Goal: Task Accomplishment & Management: Use online tool/utility

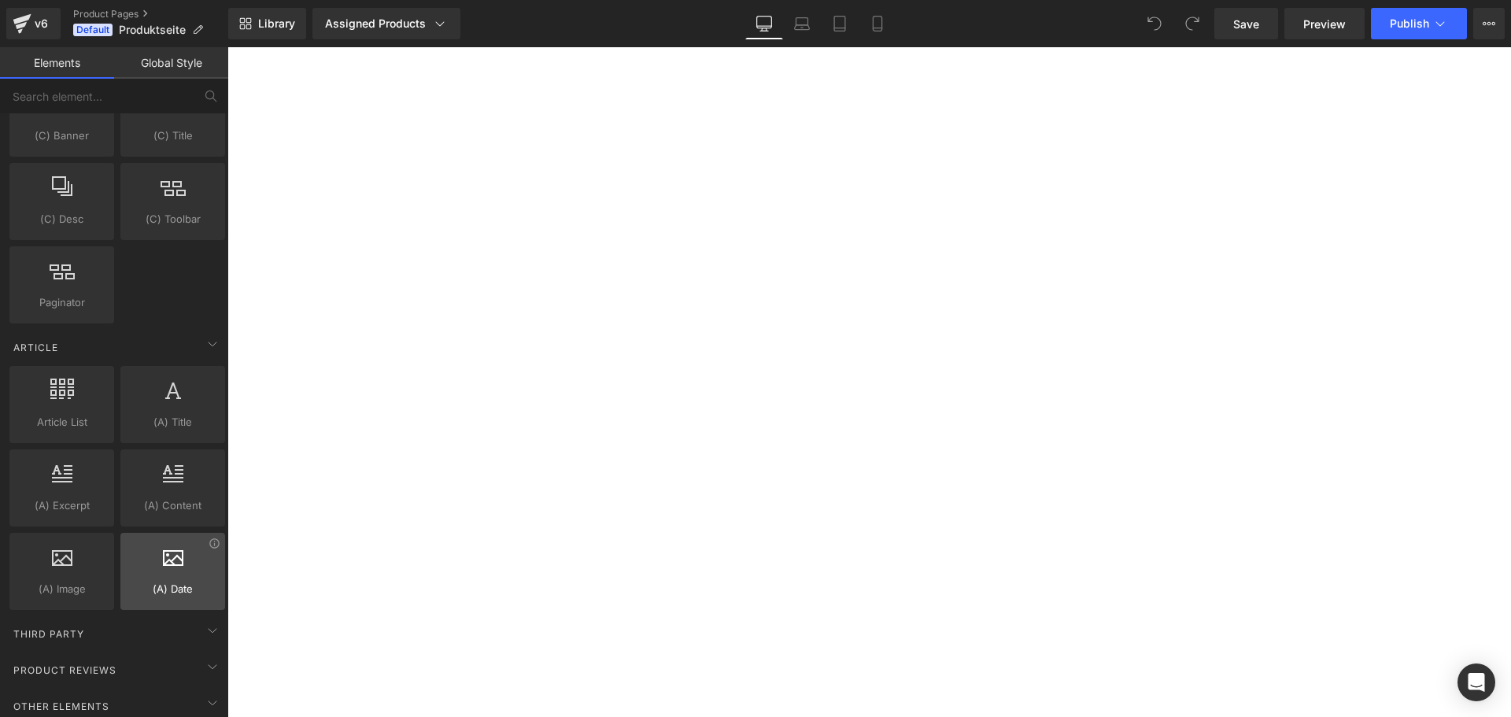
scroll to position [2869, 0]
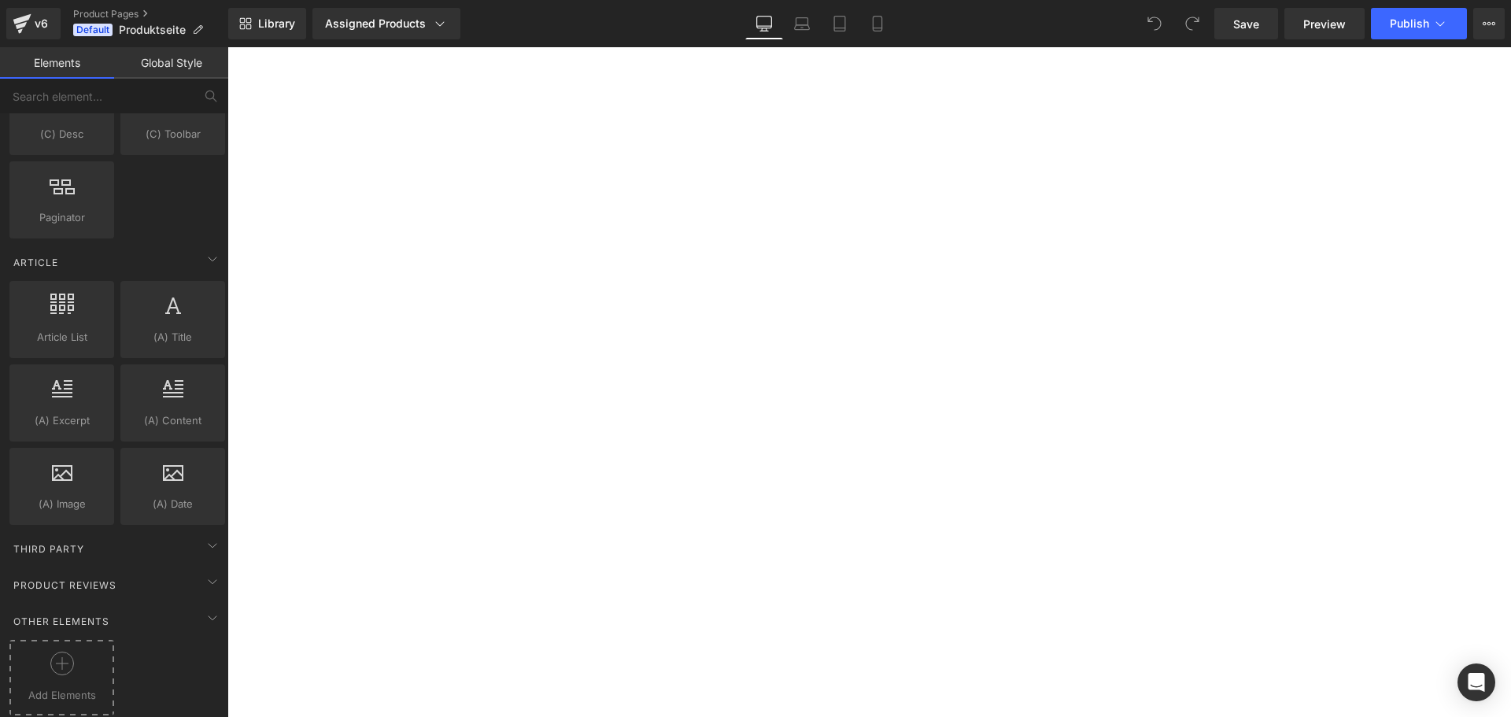
click at [93, 652] on div at bounding box center [61, 669] width 97 height 35
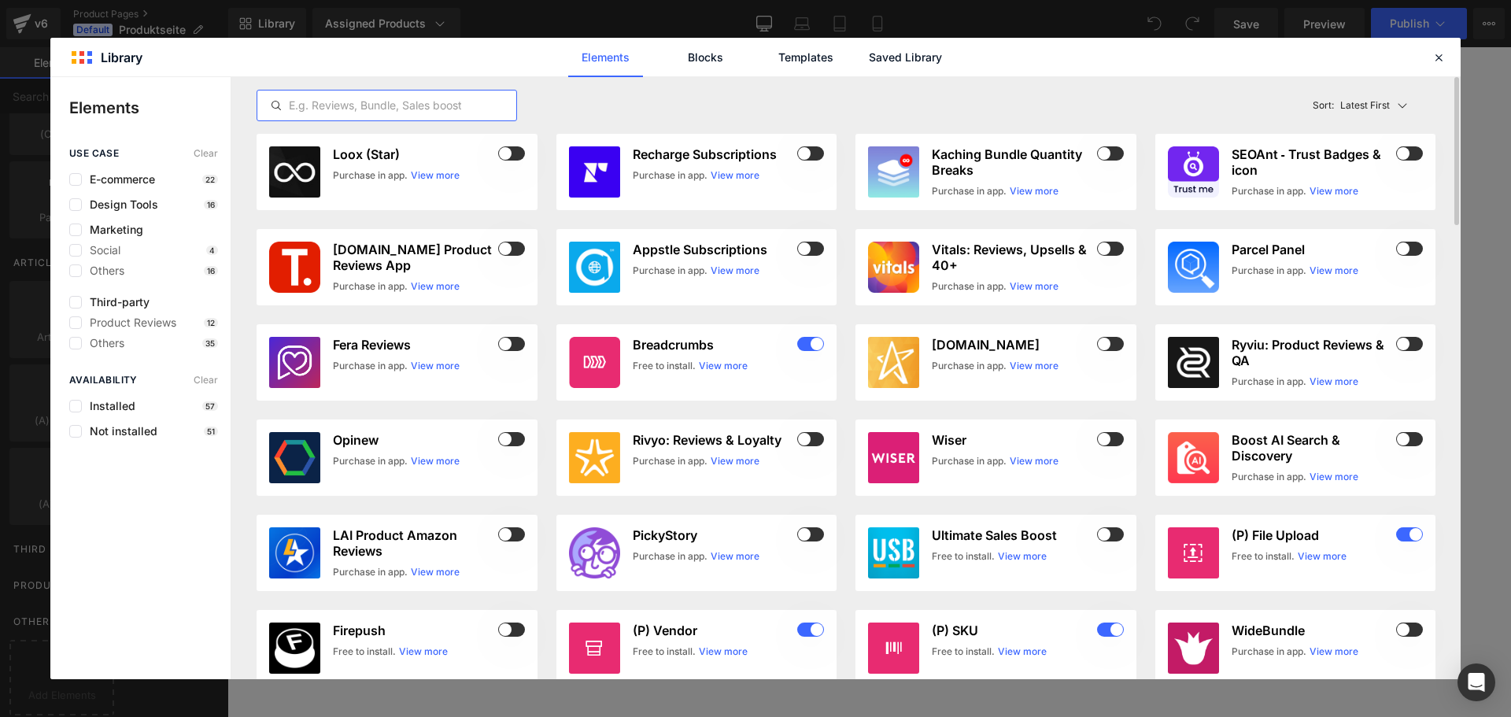
click at [411, 105] on input "text" at bounding box center [386, 105] width 259 height 19
paste input "Discounty"
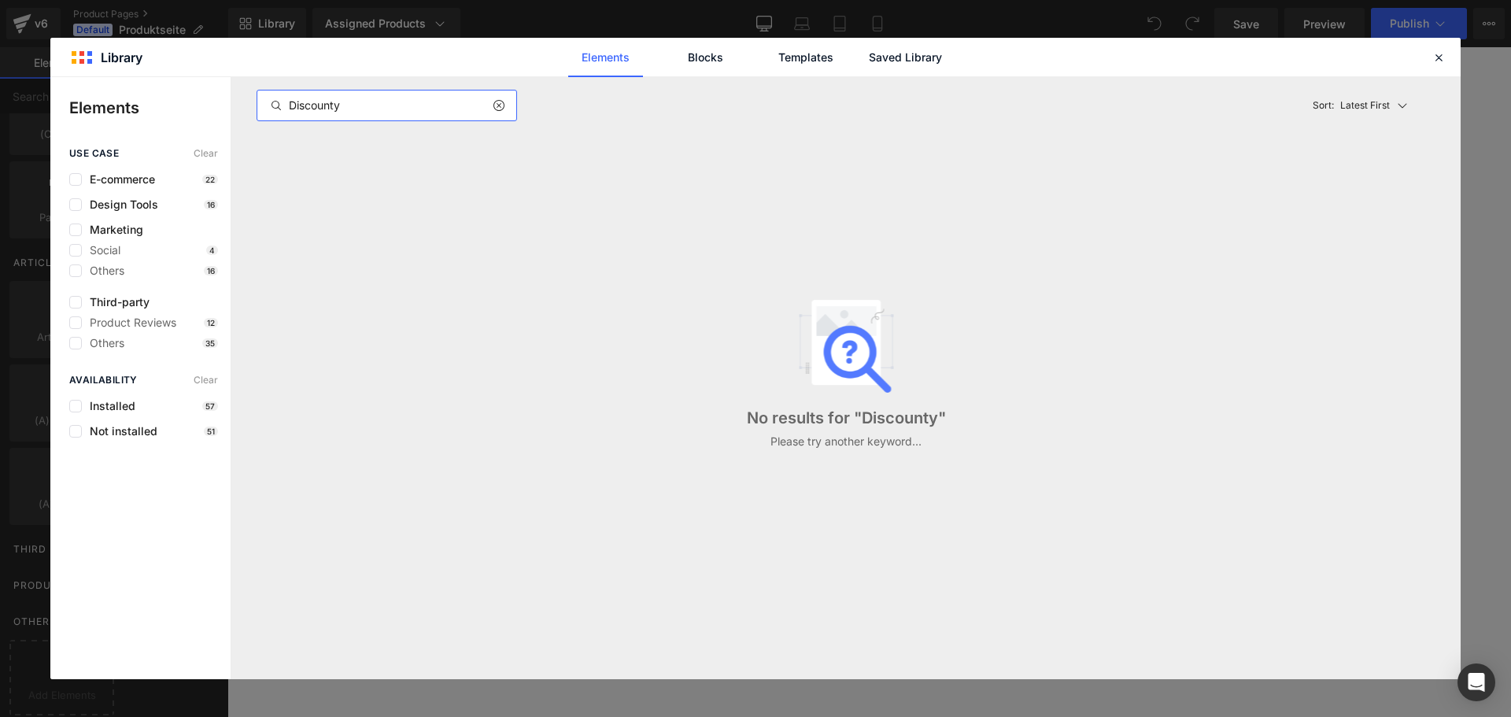
type input "Discounty"
click at [1434, 58] on icon at bounding box center [1439, 57] width 14 height 14
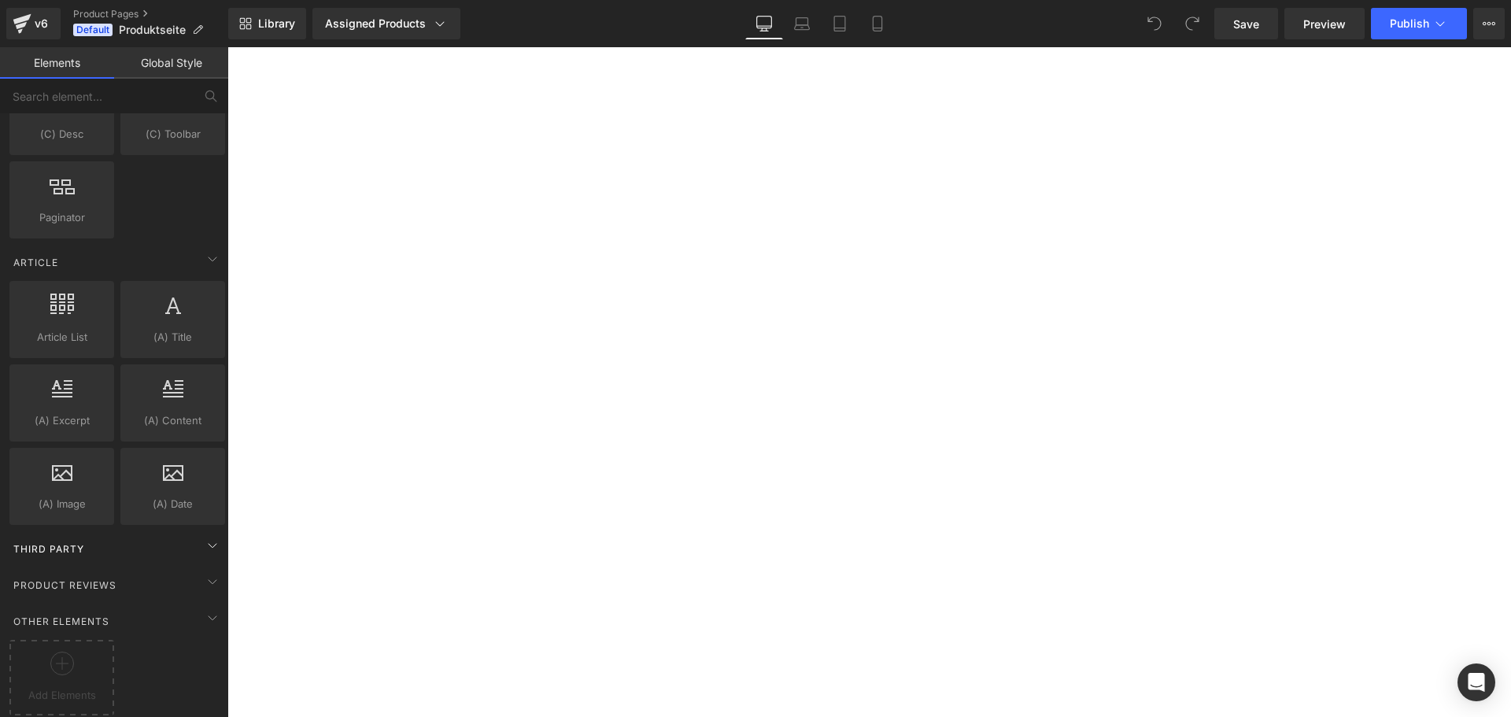
click at [72, 546] on div "Third Party" at bounding box center [117, 548] width 222 height 31
click at [203, 609] on icon at bounding box center [212, 618] width 19 height 19
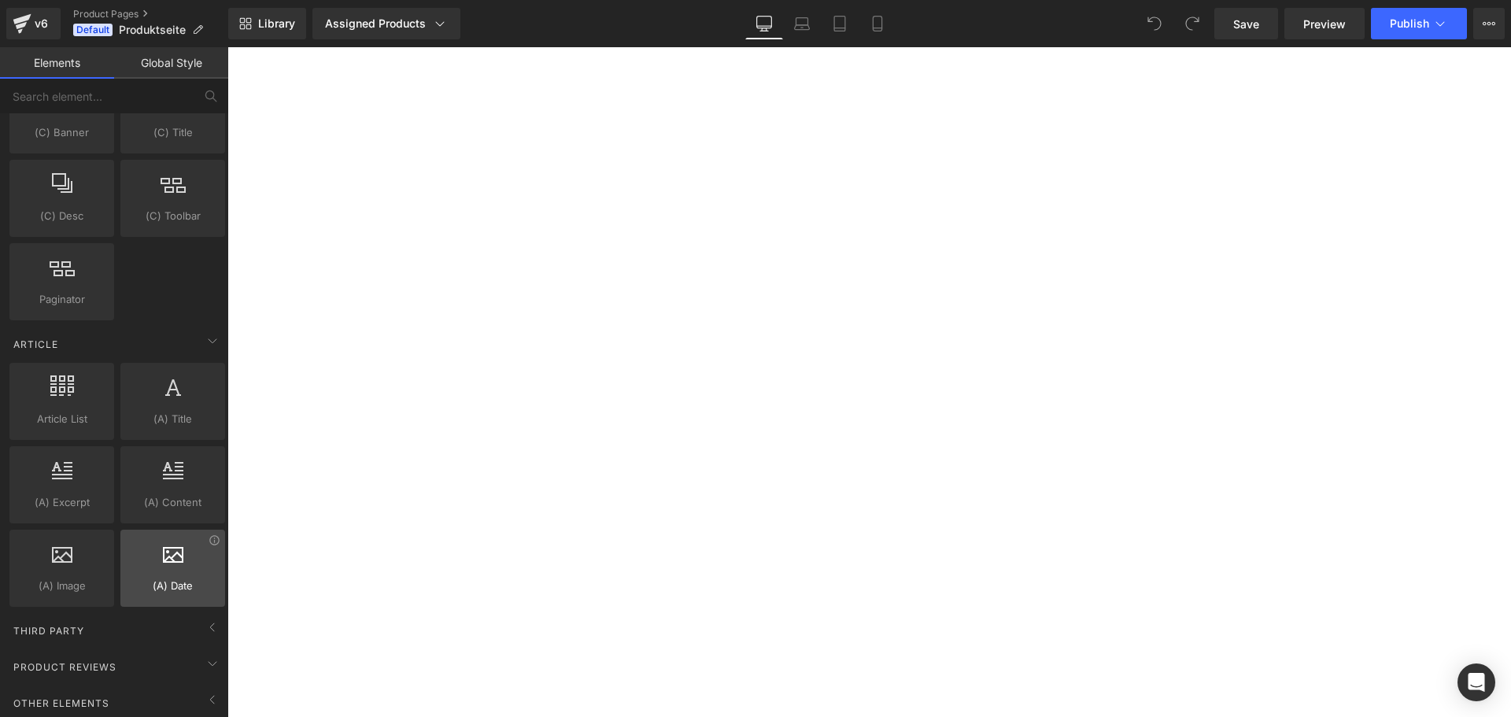
scroll to position [2787, 0]
click at [188, 653] on div "Product Reviews" at bounding box center [117, 666] width 222 height 31
click at [193, 615] on div "Third Party" at bounding box center [117, 630] width 222 height 31
click at [37, 615] on div "Third Party" at bounding box center [117, 630] width 222 height 31
click at [39, 623] on span "Third Party" at bounding box center [49, 630] width 74 height 15
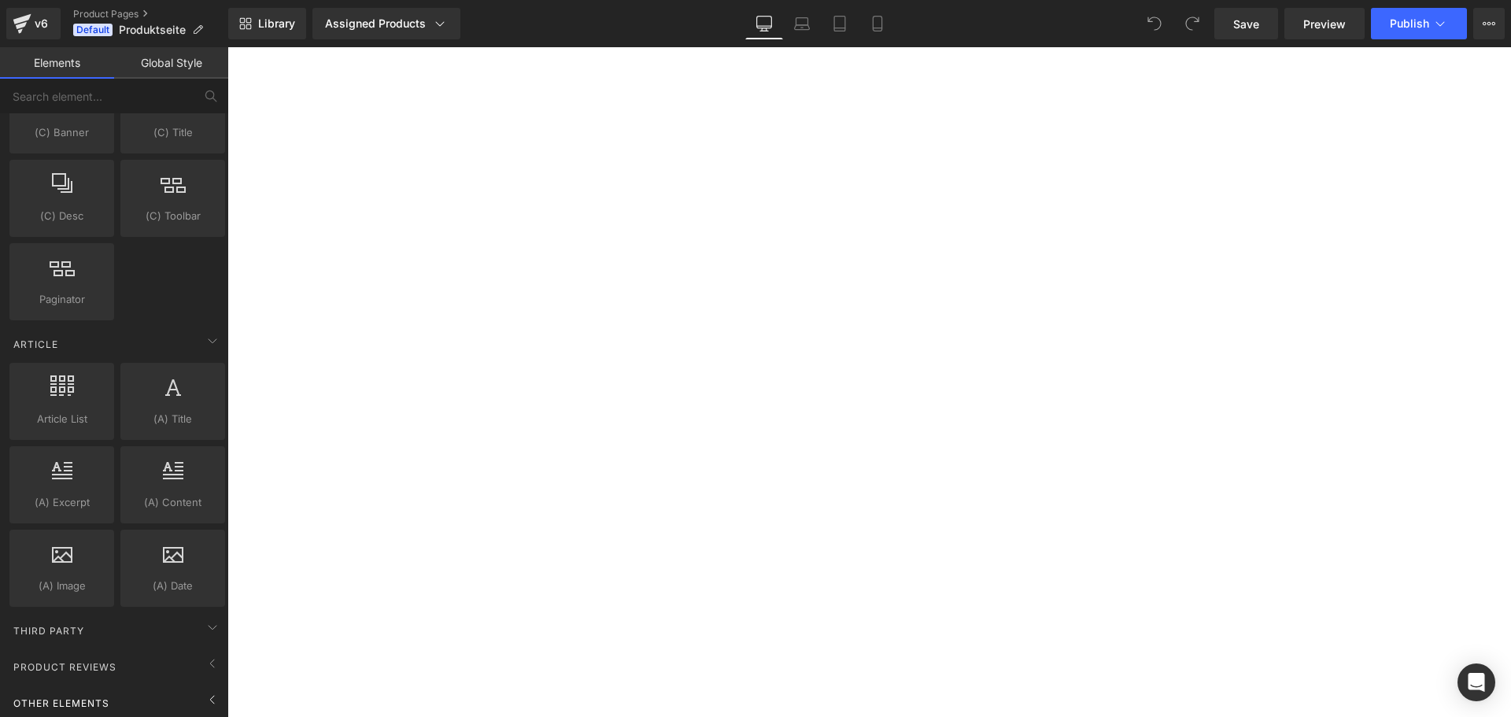
click at [181, 687] on div "Other Elements" at bounding box center [117, 702] width 222 height 31
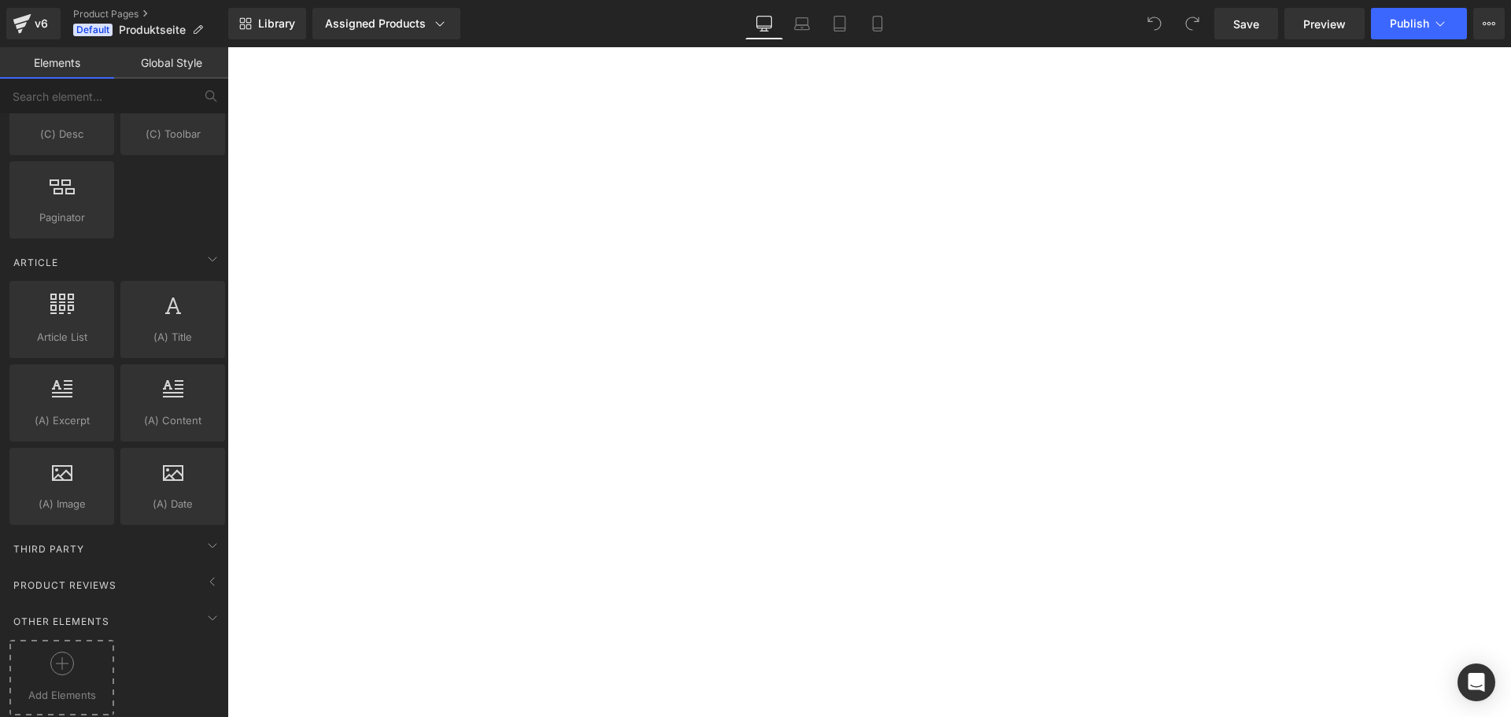
click at [80, 660] on div at bounding box center [61, 669] width 97 height 35
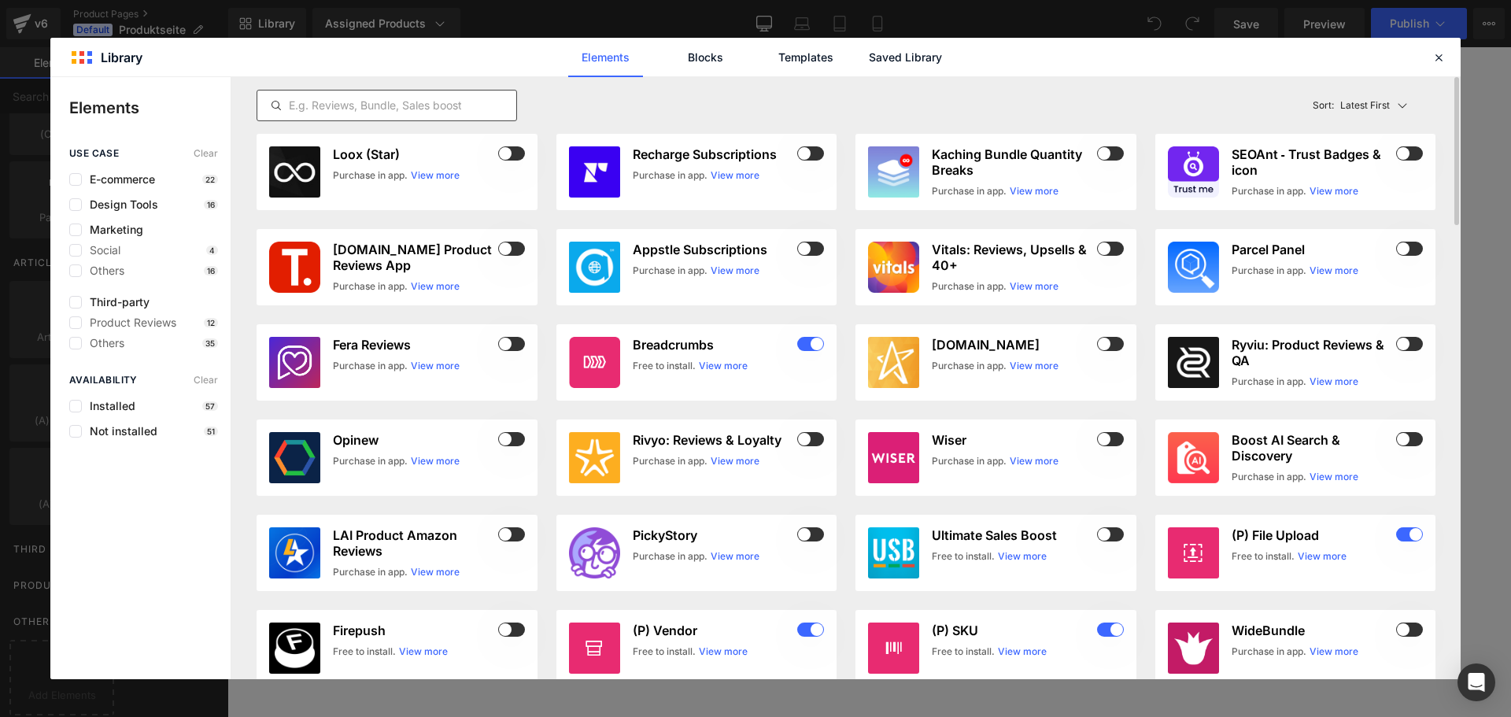
click at [414, 105] on input "text" at bounding box center [386, 105] width 259 height 19
paste input "Discounty"
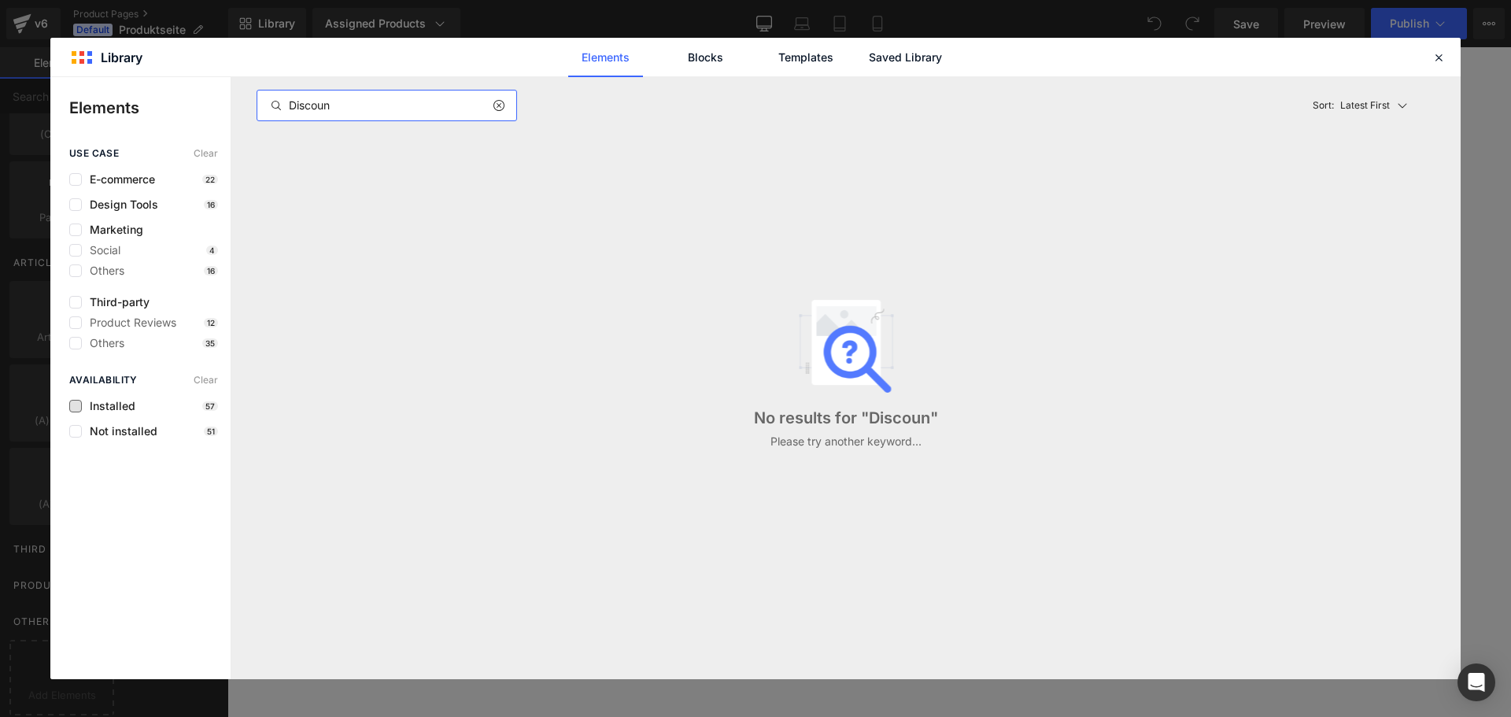
type input "Discoun"
click at [117, 405] on span "Installed" at bounding box center [109, 406] width 54 height 13
click at [314, 113] on input "Discoun" at bounding box center [386, 105] width 259 height 19
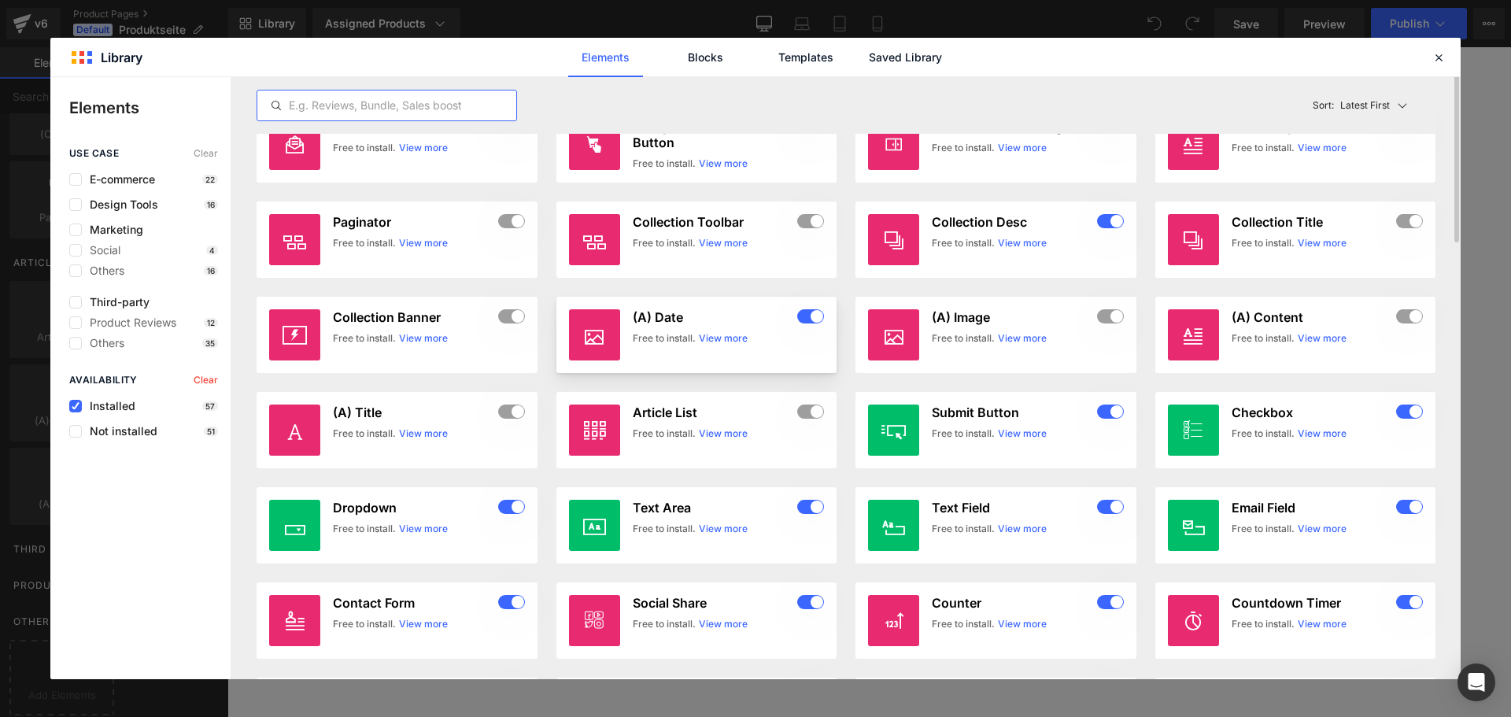
scroll to position [0, 0]
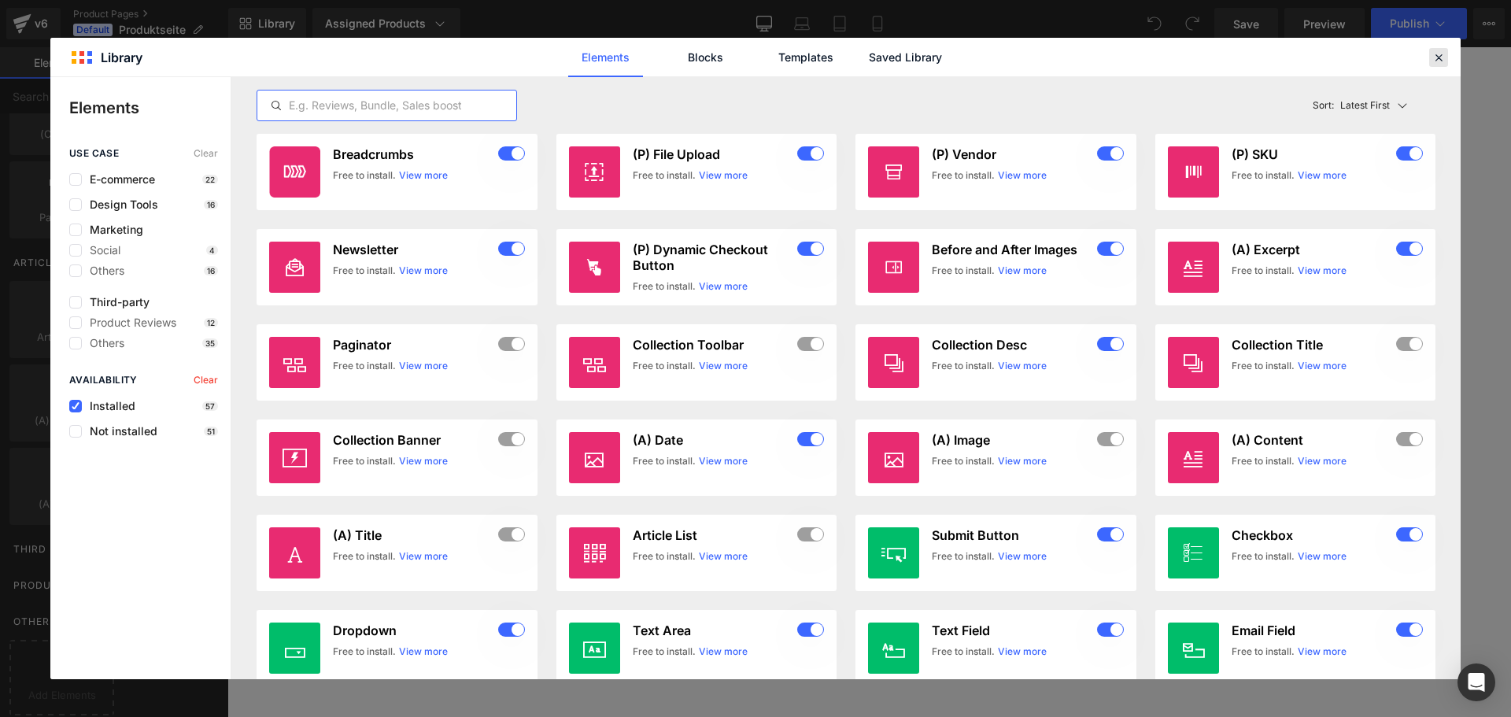
click at [1440, 57] on icon at bounding box center [1439, 57] width 14 height 14
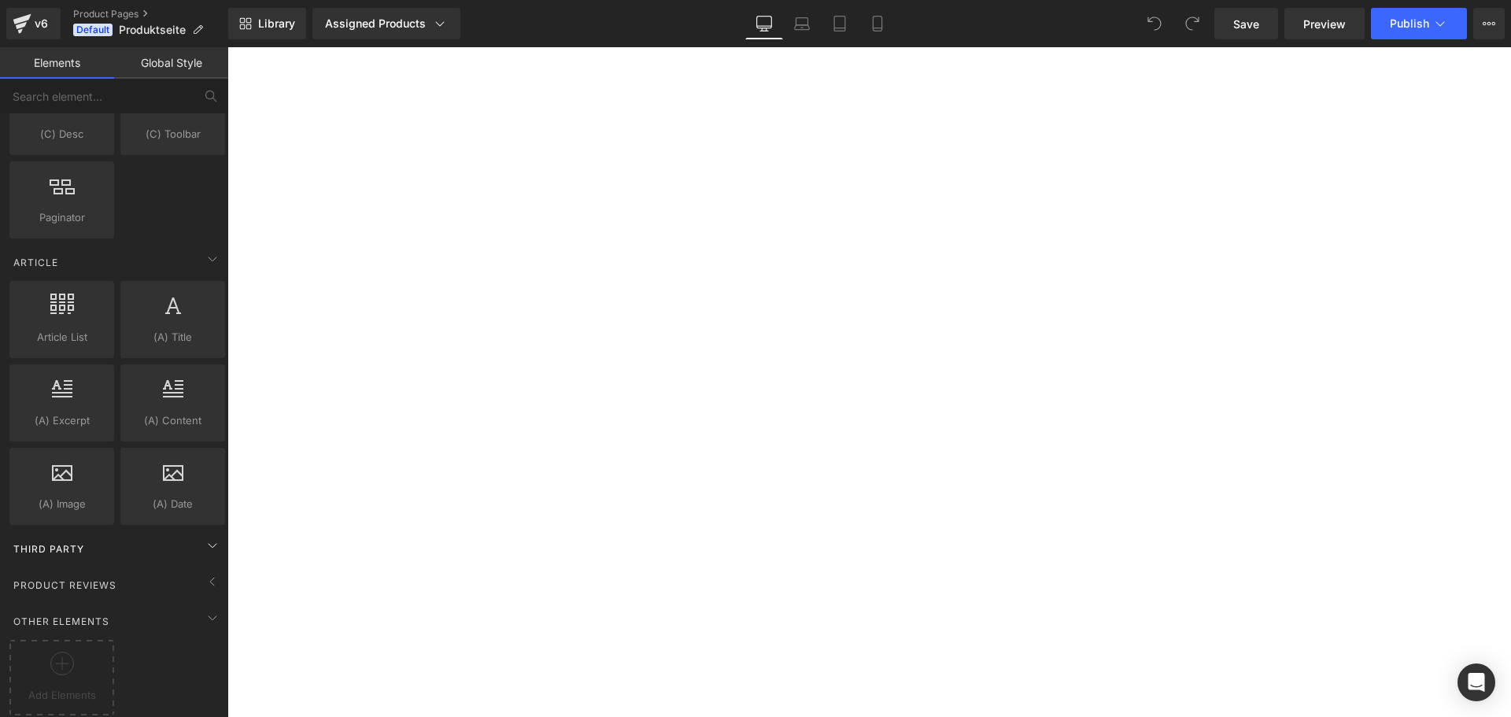
click at [117, 539] on div "Third Party" at bounding box center [117, 548] width 222 height 31
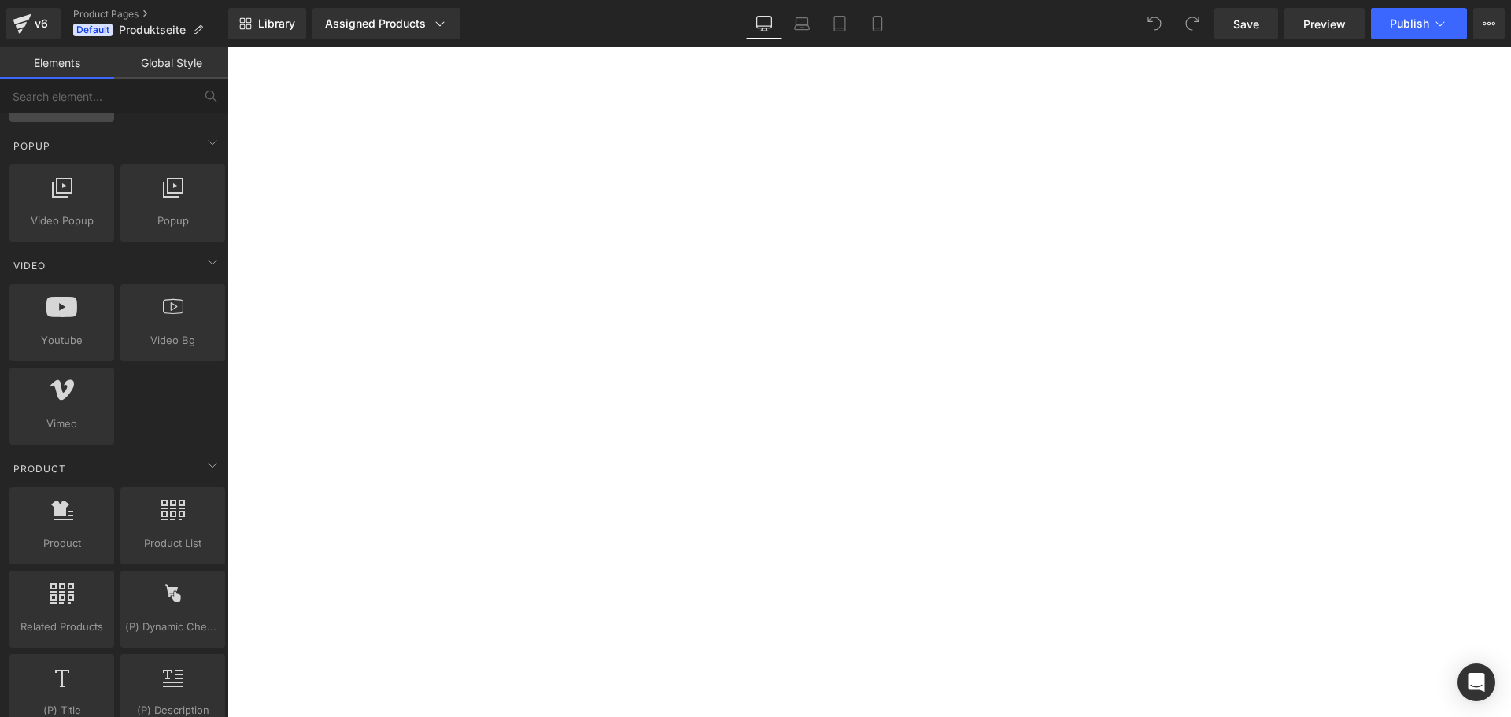
scroll to position [866, 0]
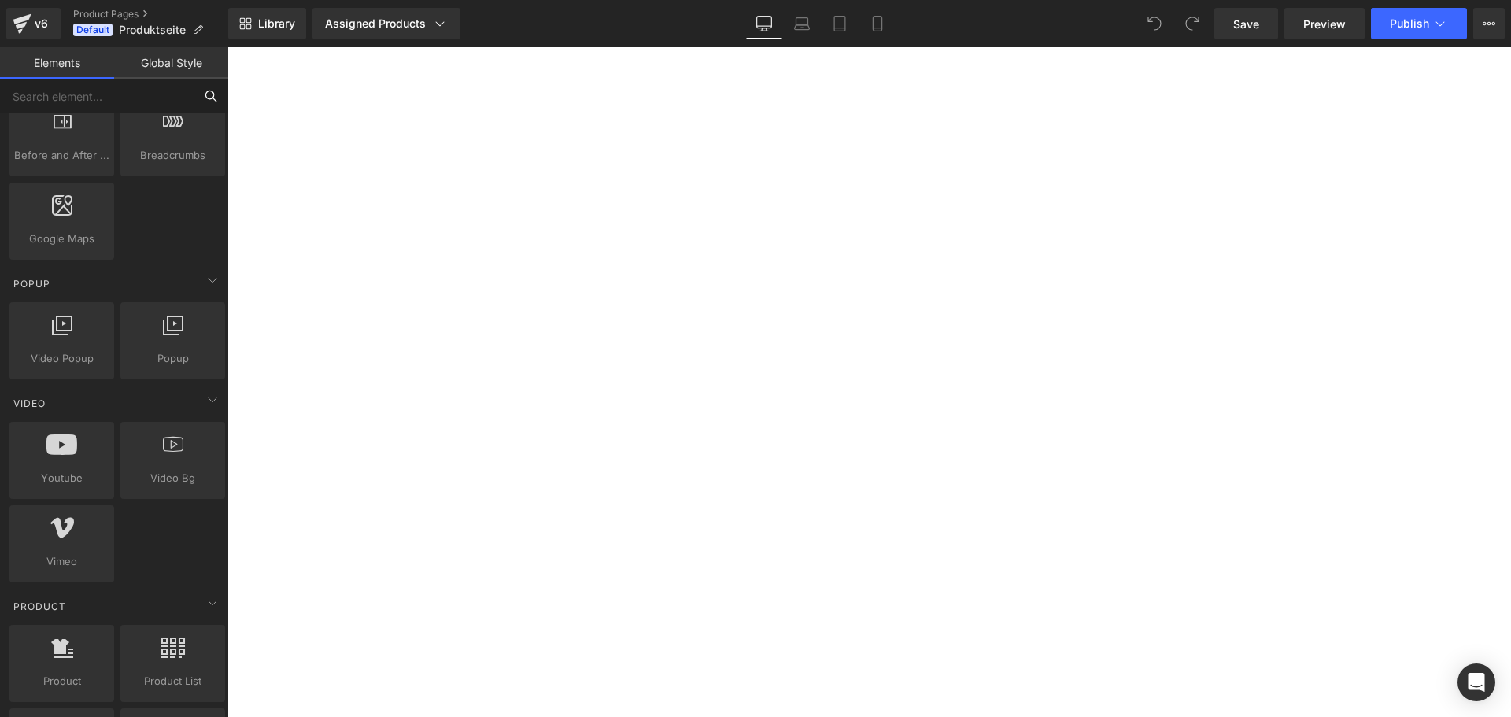
click at [90, 102] on input "text" at bounding box center [97, 96] width 194 height 35
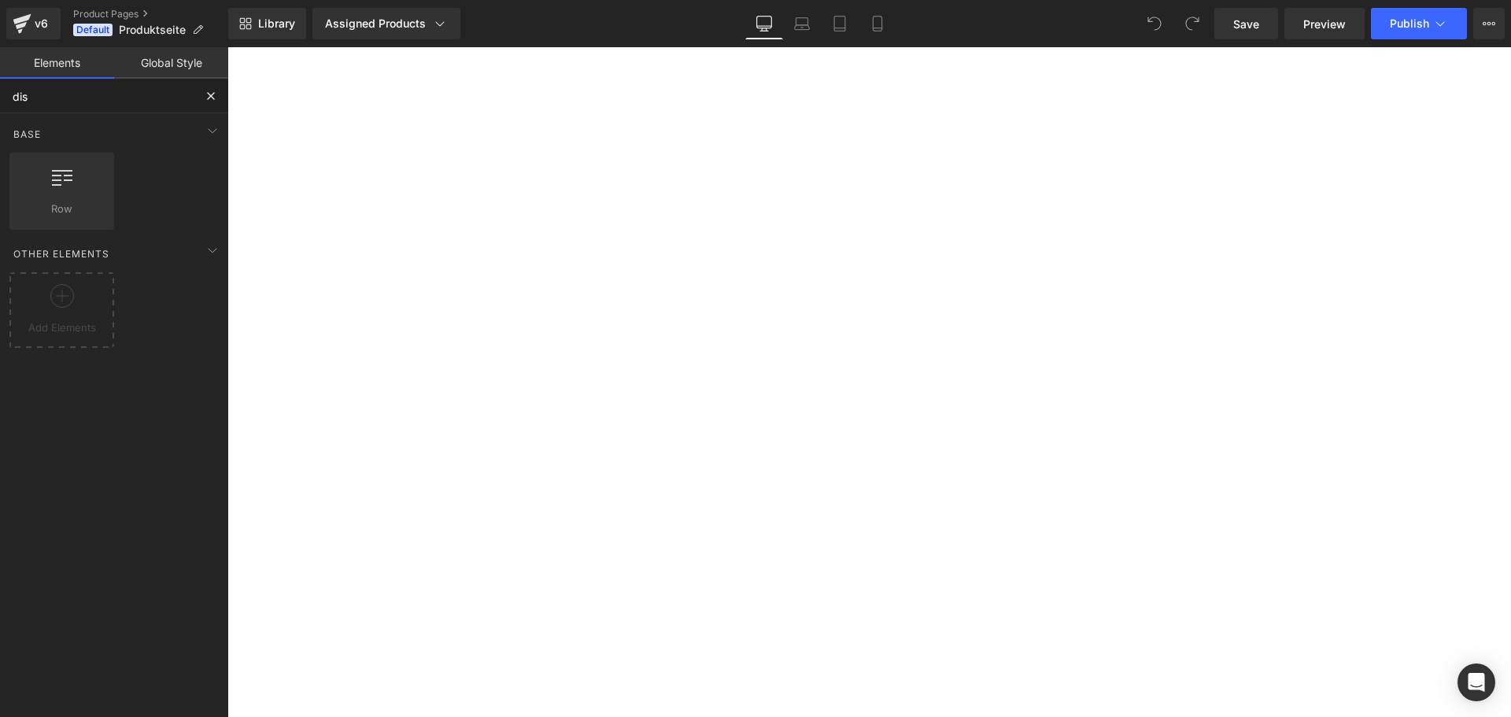
scroll to position [0, 0]
click at [101, 262] on div at bounding box center [117, 268] width 208 height 35
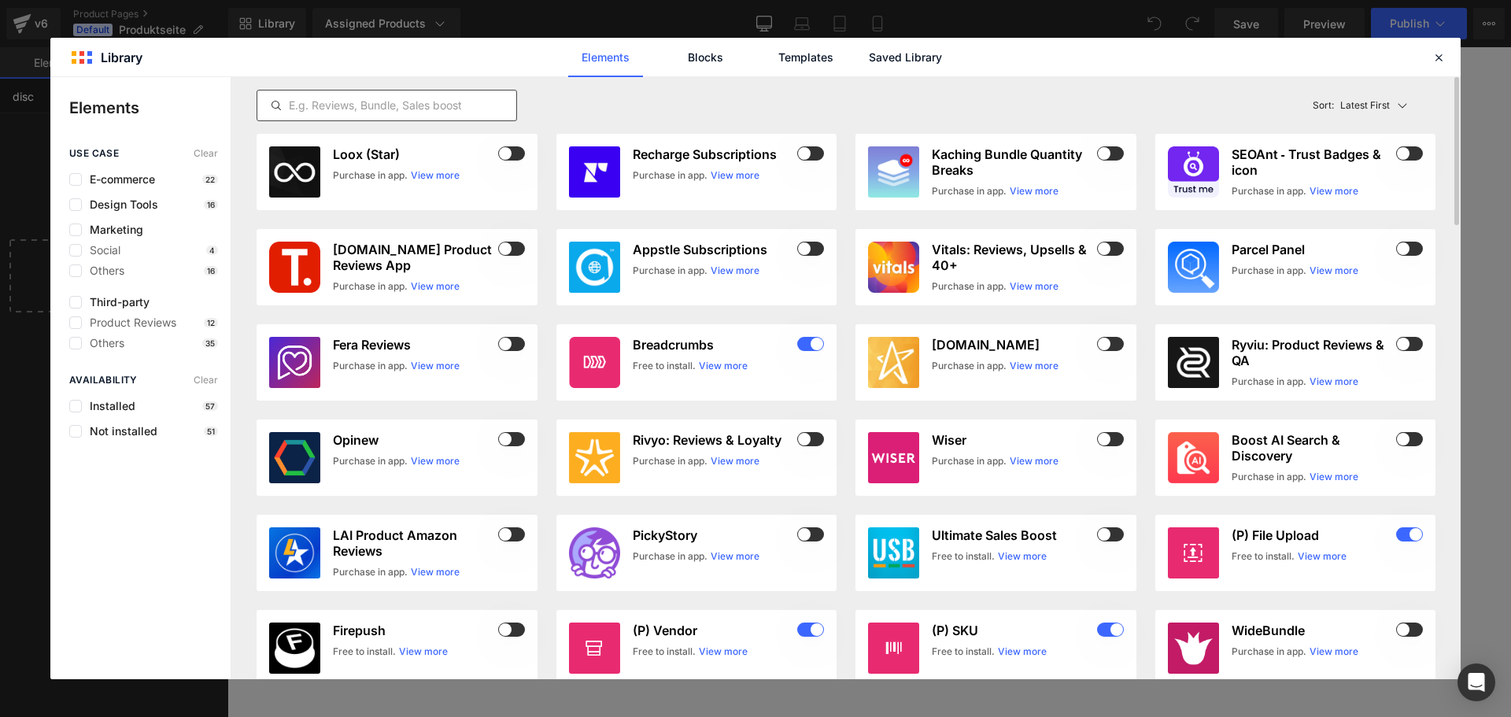
type input "disc"
click at [327, 98] on input "text" at bounding box center [386, 105] width 259 height 19
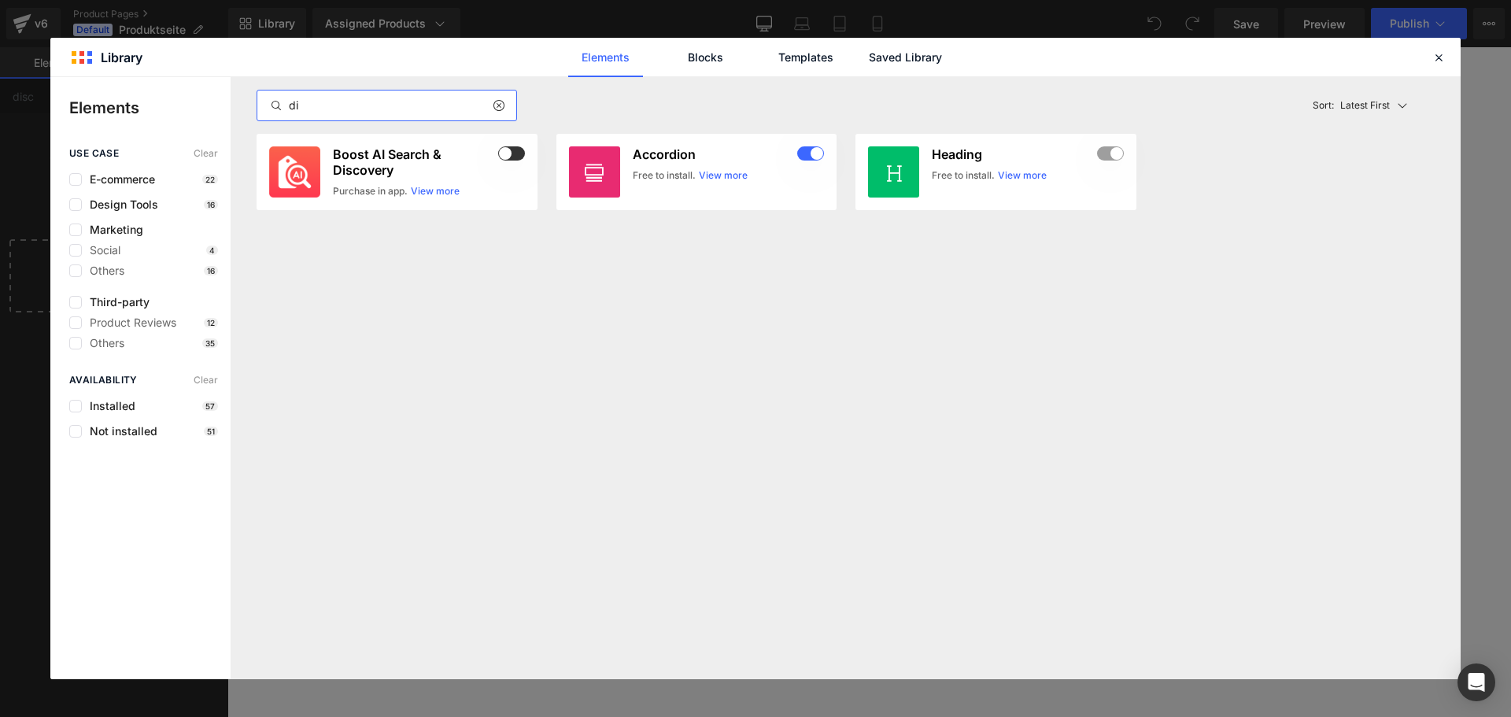
type input "d"
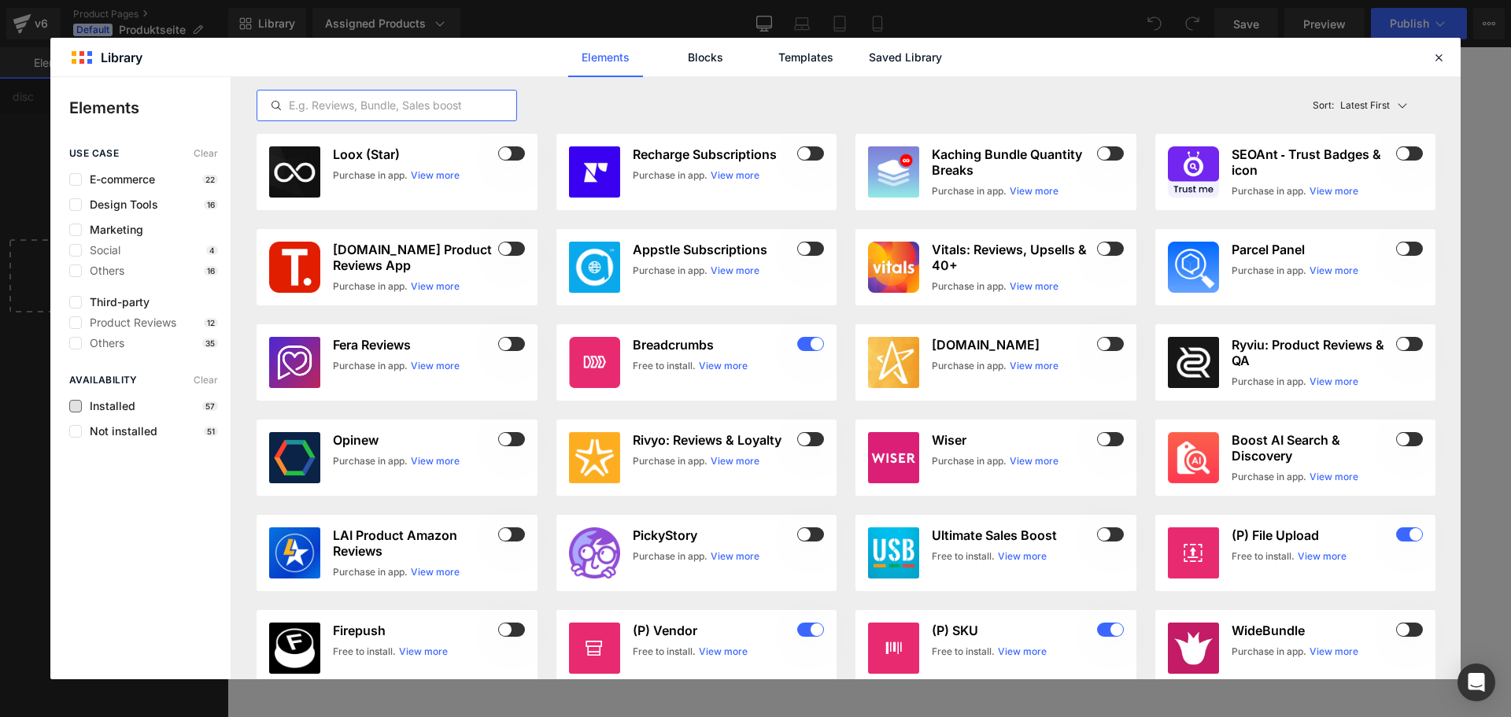
click at [117, 405] on span "Installed" at bounding box center [109, 406] width 54 height 13
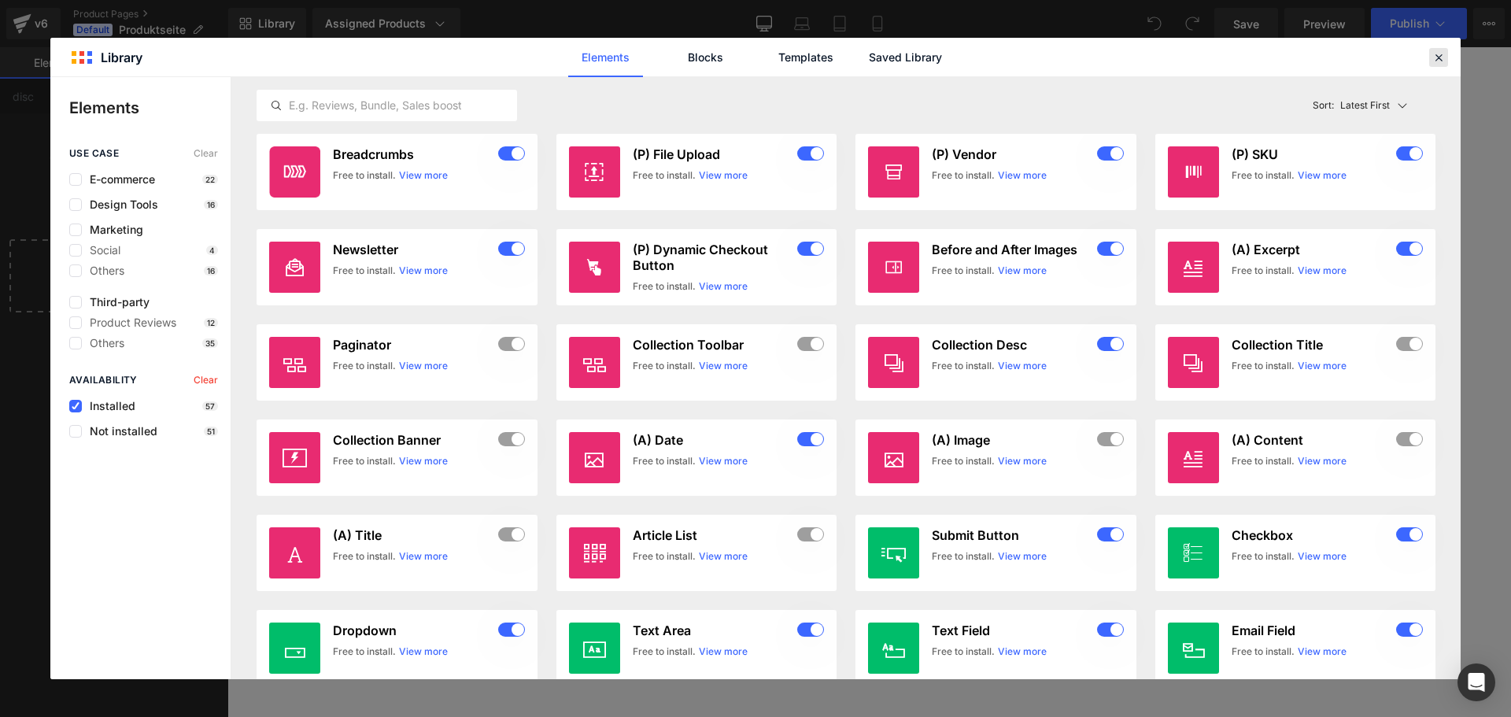
click at [1437, 48] on div at bounding box center [1439, 57] width 19 height 19
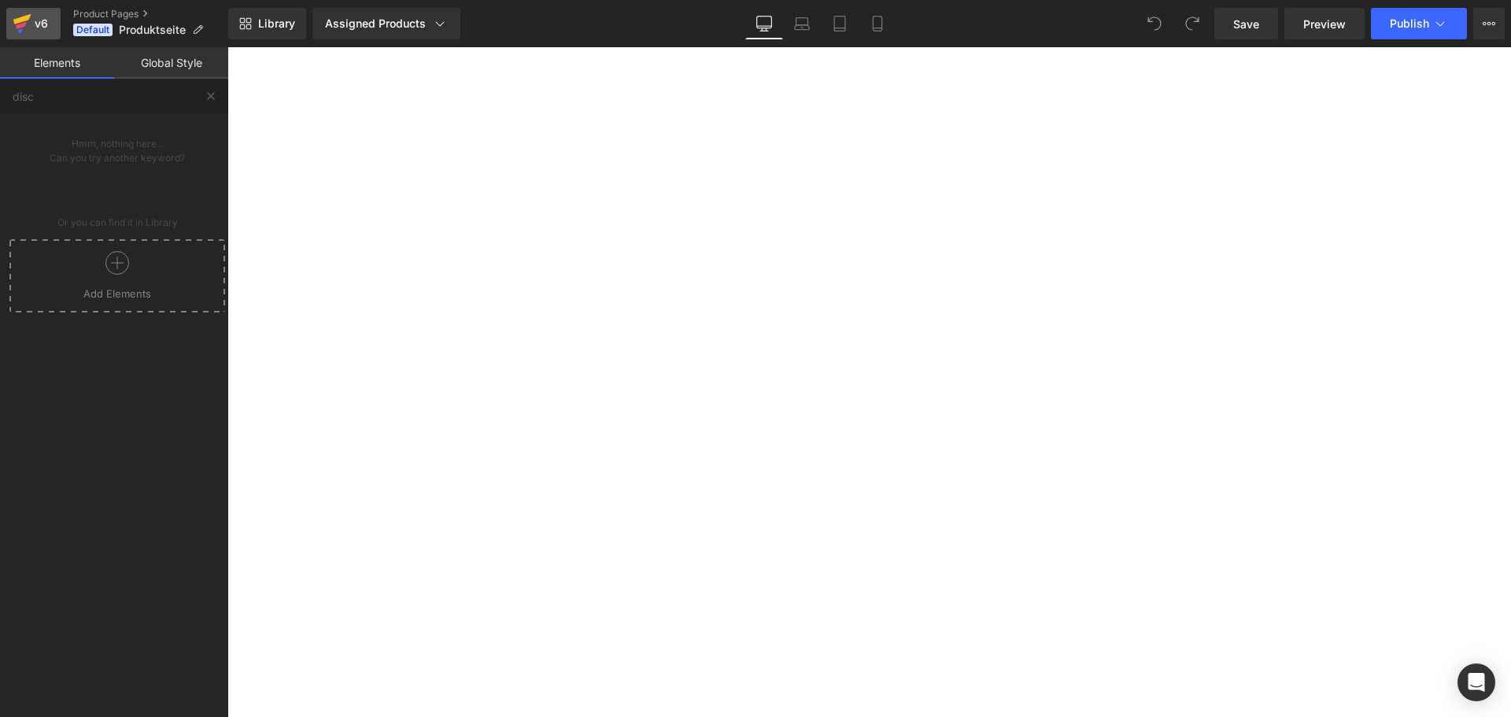
click at [20, 20] on icon at bounding box center [22, 19] width 18 height 10
